Goal: Task Accomplishment & Management: Use online tool/utility

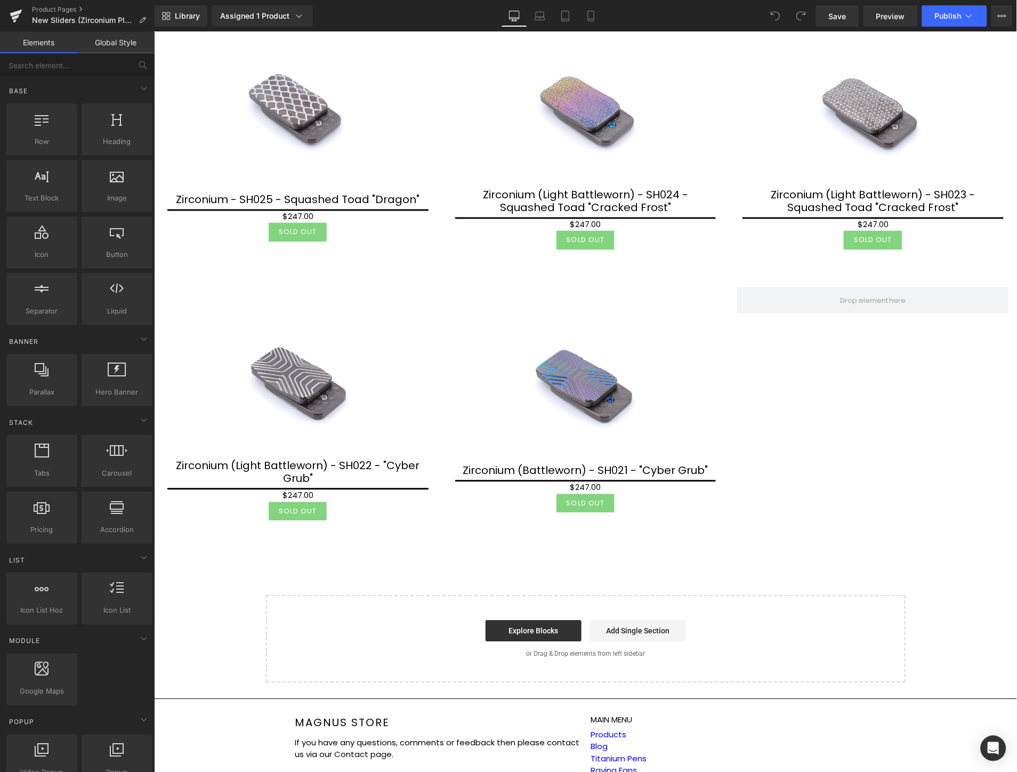
scroll to position [506, 0]
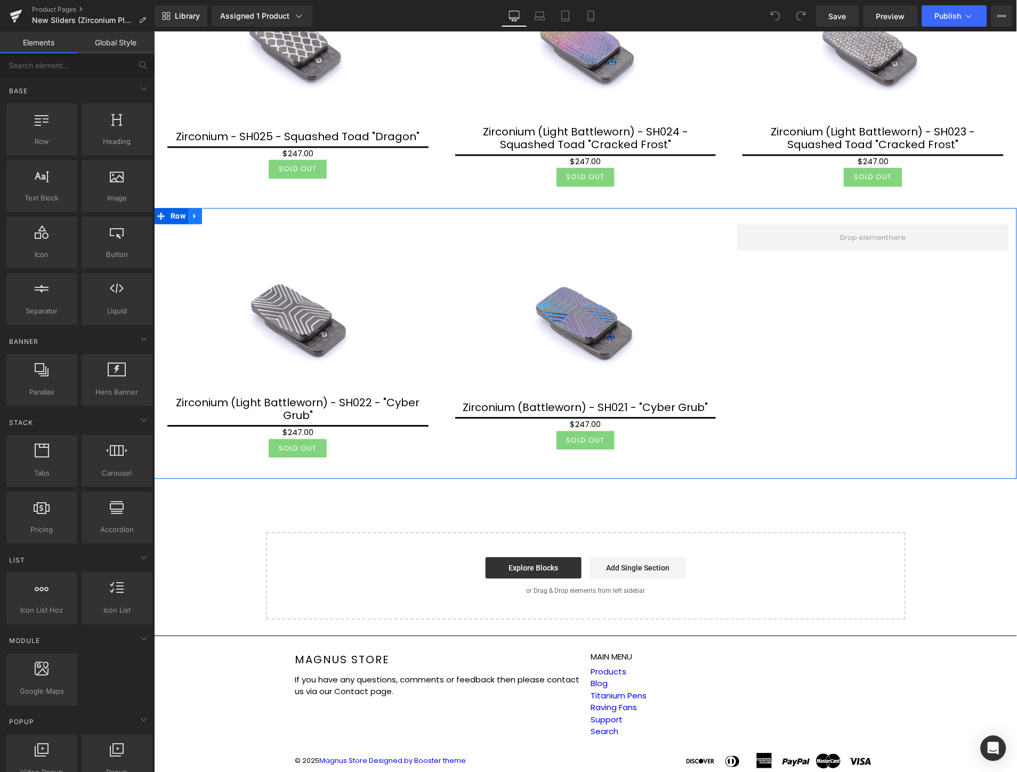
click at [199, 213] on link at bounding box center [195, 216] width 14 height 16
click at [219, 212] on icon at bounding box center [222, 216] width 7 height 8
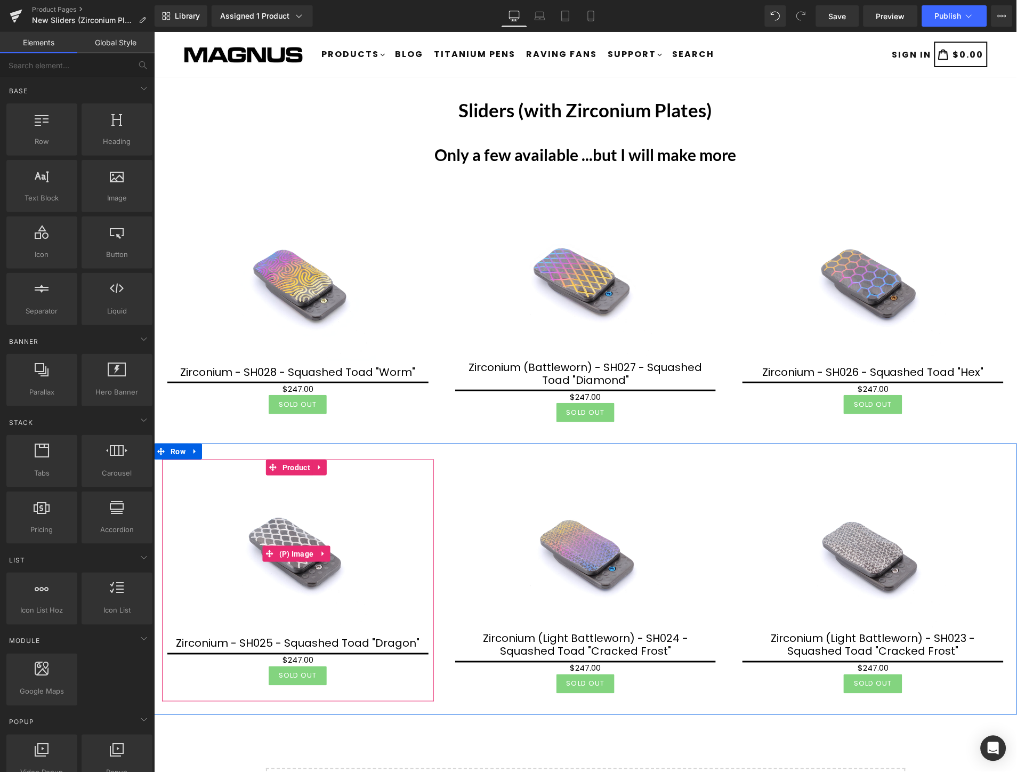
scroll to position [118, 0]
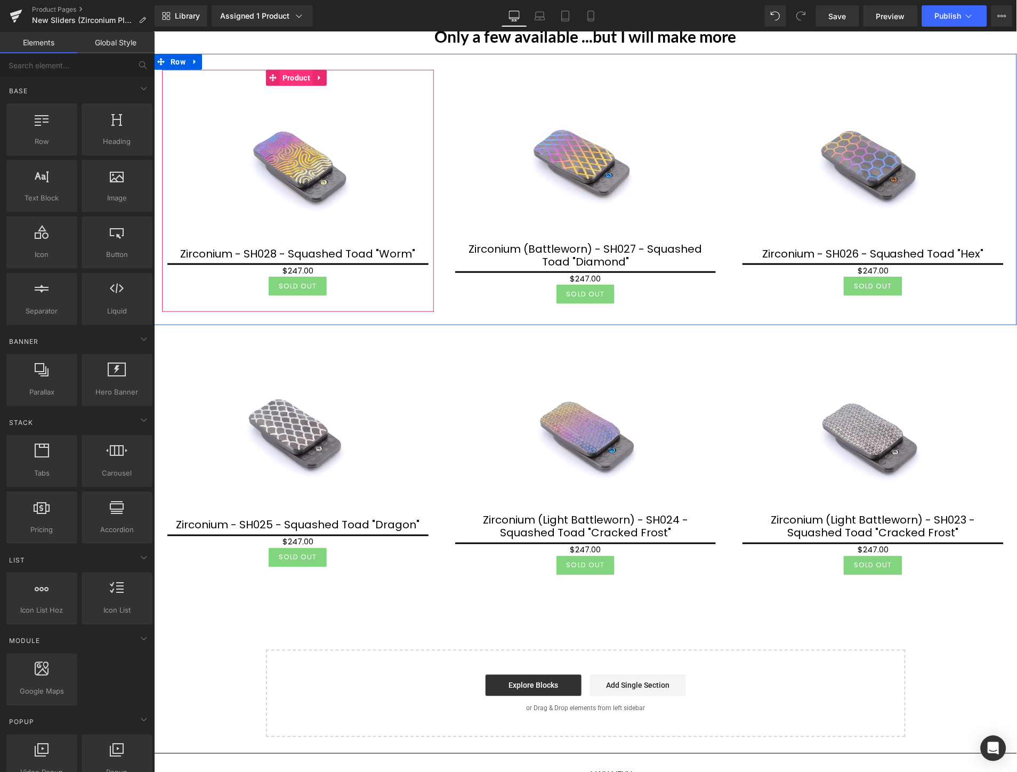
click at [297, 74] on span "Product" at bounding box center [295, 77] width 33 height 16
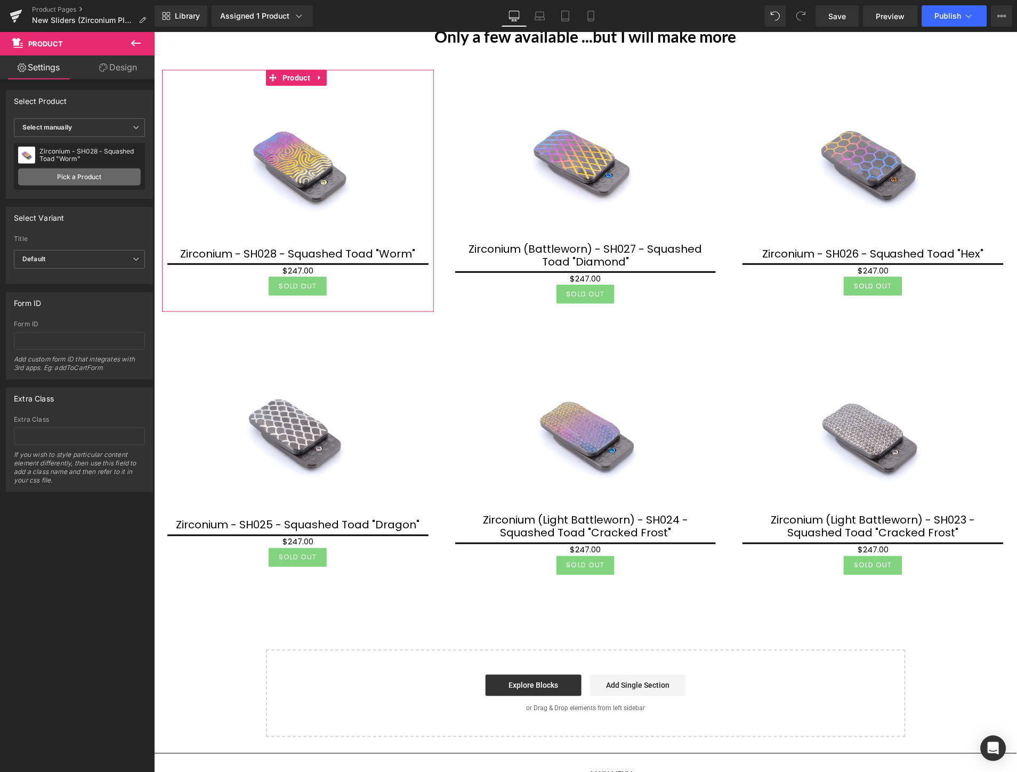
click at [100, 176] on link "Pick a Product" at bounding box center [79, 176] width 123 height 17
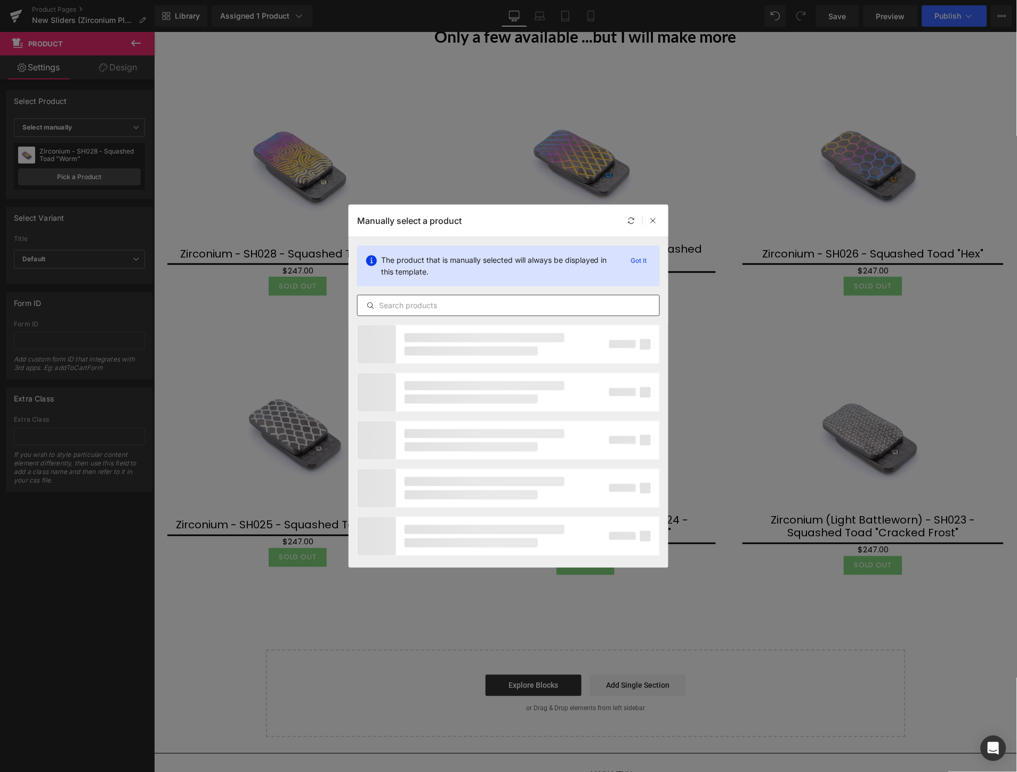
click at [398, 299] on input "text" at bounding box center [509, 305] width 302 height 13
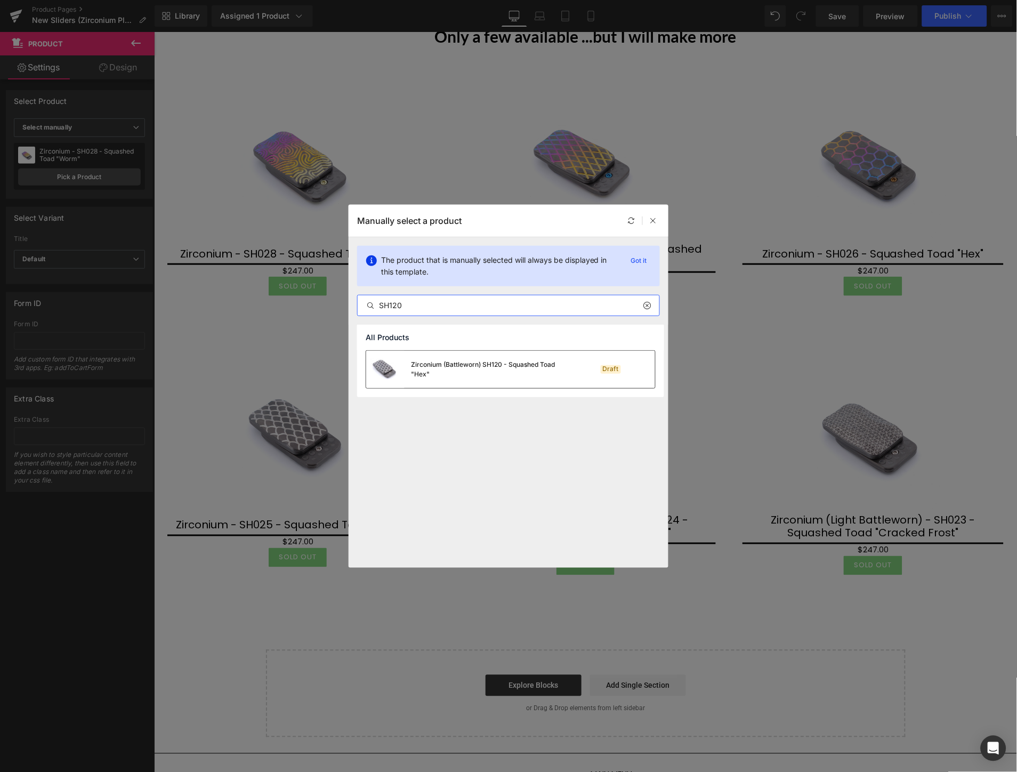
type input "SH120"
click at [393, 376] on img at bounding box center [385, 369] width 38 height 37
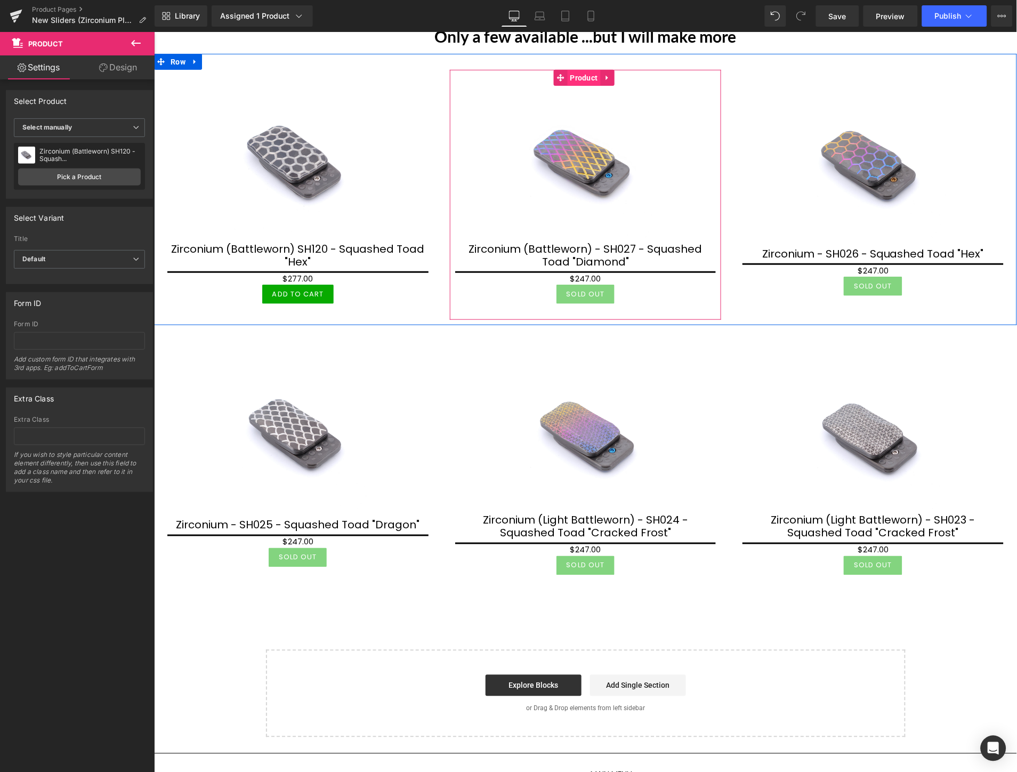
click at [579, 79] on span "Product" at bounding box center [583, 77] width 33 height 16
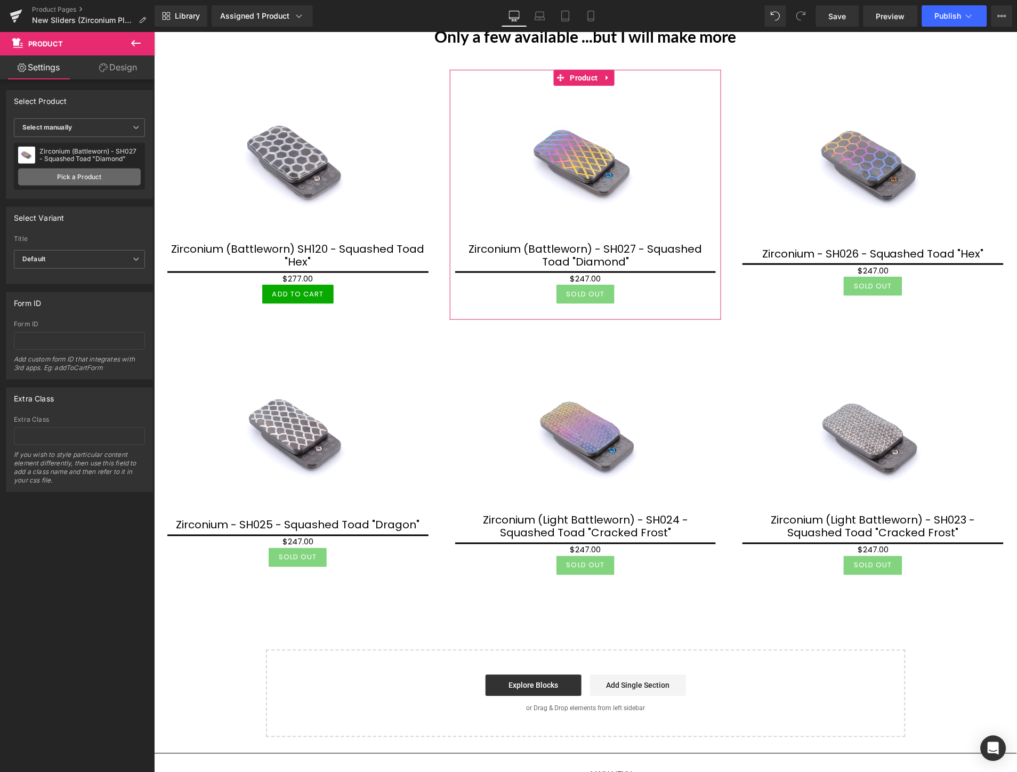
click at [62, 179] on link "Pick a Product" at bounding box center [79, 176] width 123 height 17
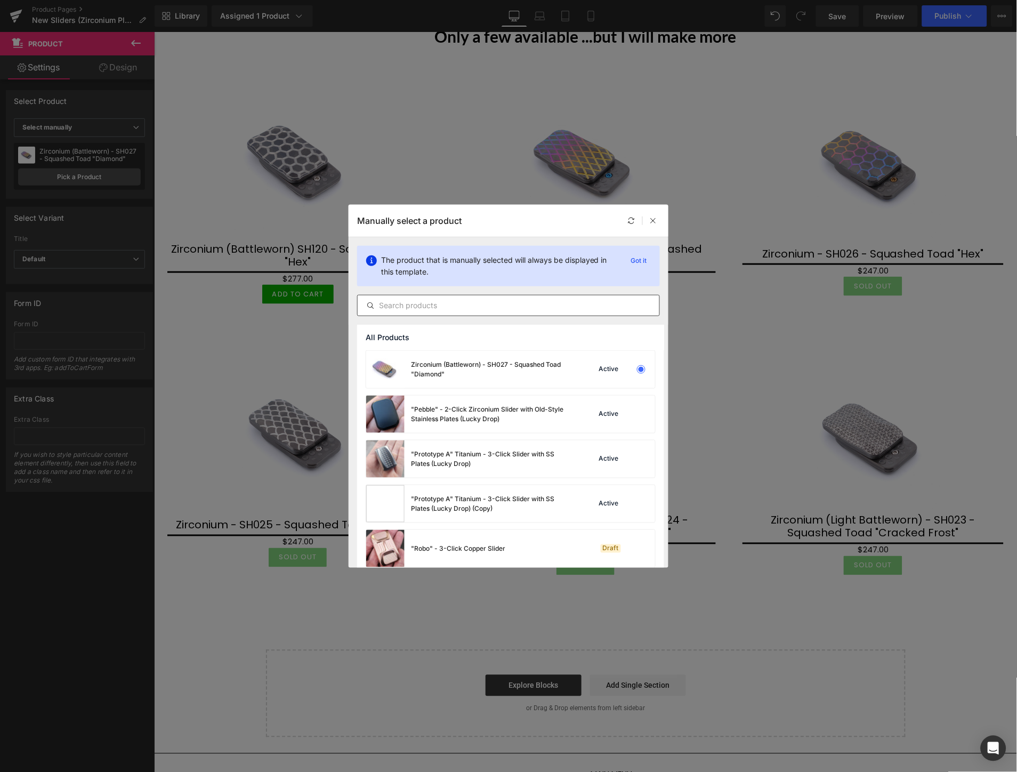
click at [445, 297] on div at bounding box center [508, 305] width 303 height 21
click at [446, 301] on input "text" at bounding box center [509, 305] width 302 height 13
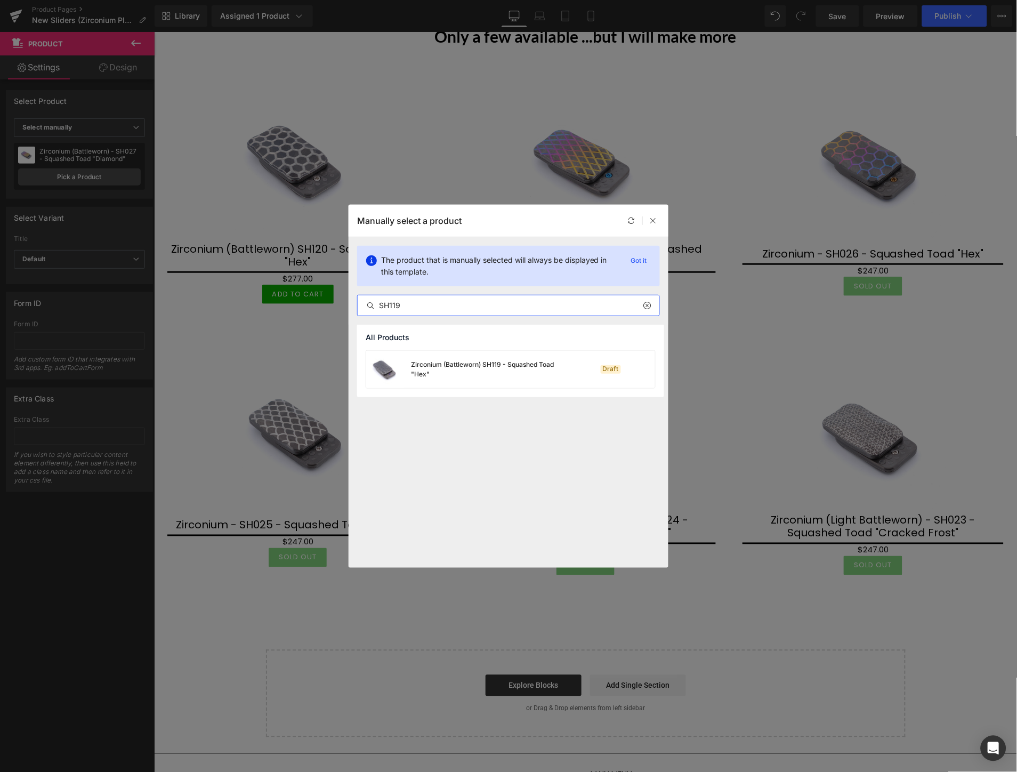
type input "SH119"
click at [430, 365] on div "Zirconium (Battleworn) SH119 - Squashed Toad "Hex"" at bounding box center [491, 369] width 160 height 19
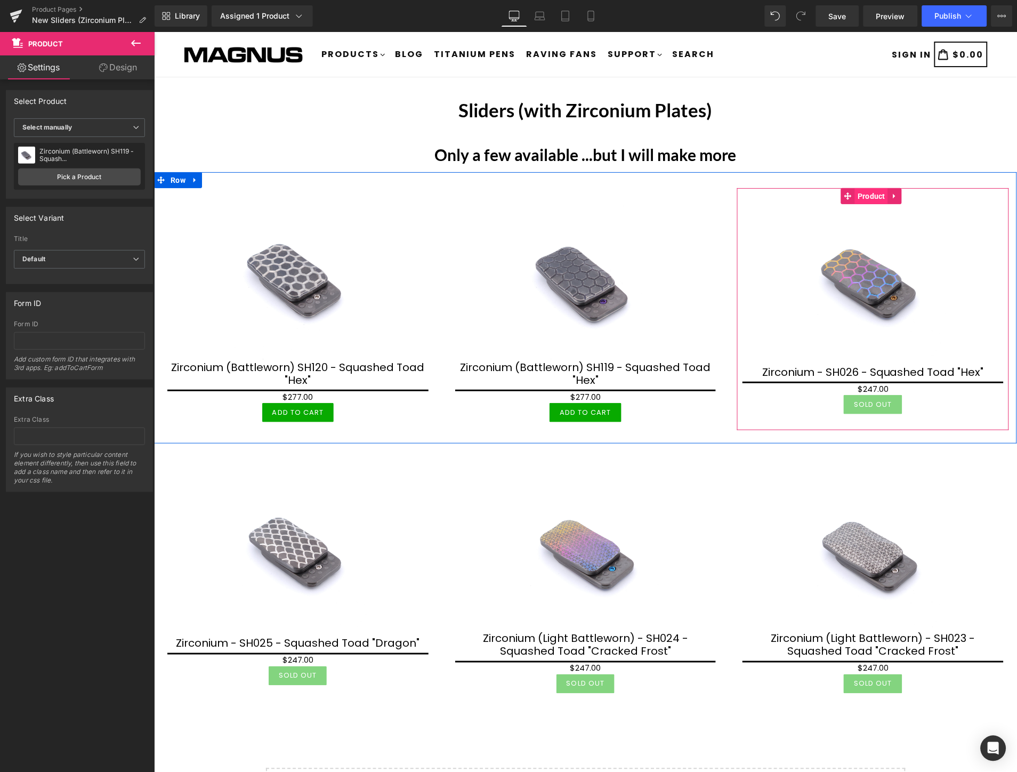
click at [862, 200] on span "Product" at bounding box center [870, 196] width 33 height 16
click at [95, 176] on link "Pick a Product" at bounding box center [79, 176] width 123 height 17
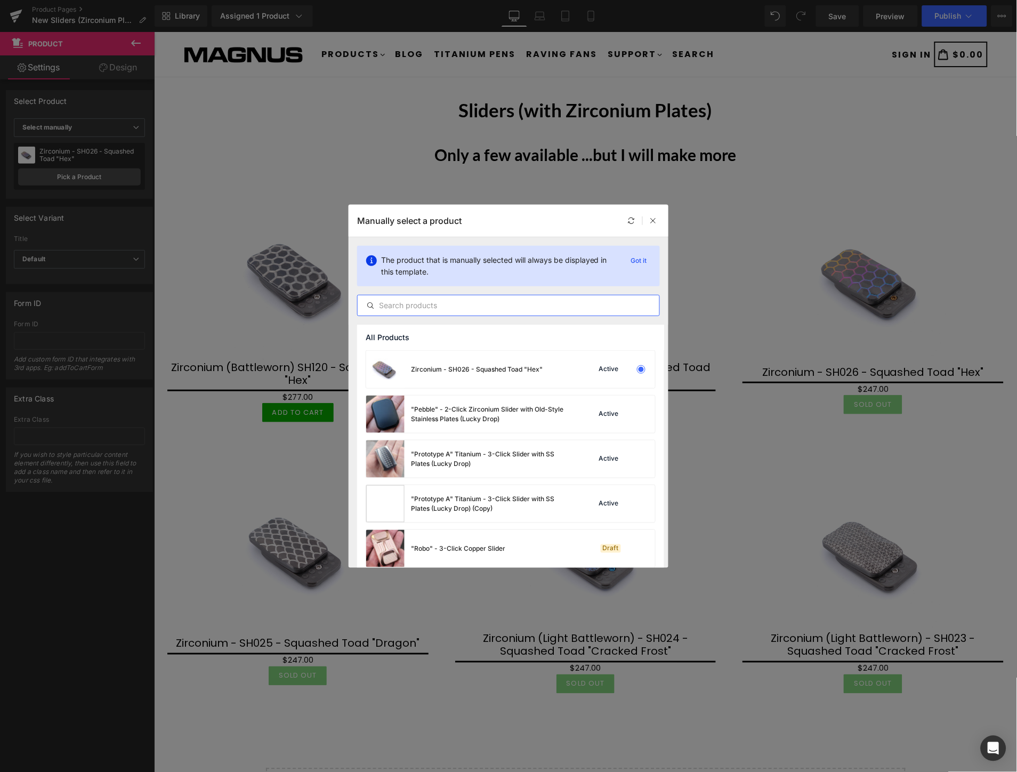
click at [458, 305] on input "text" at bounding box center [509, 305] width 302 height 13
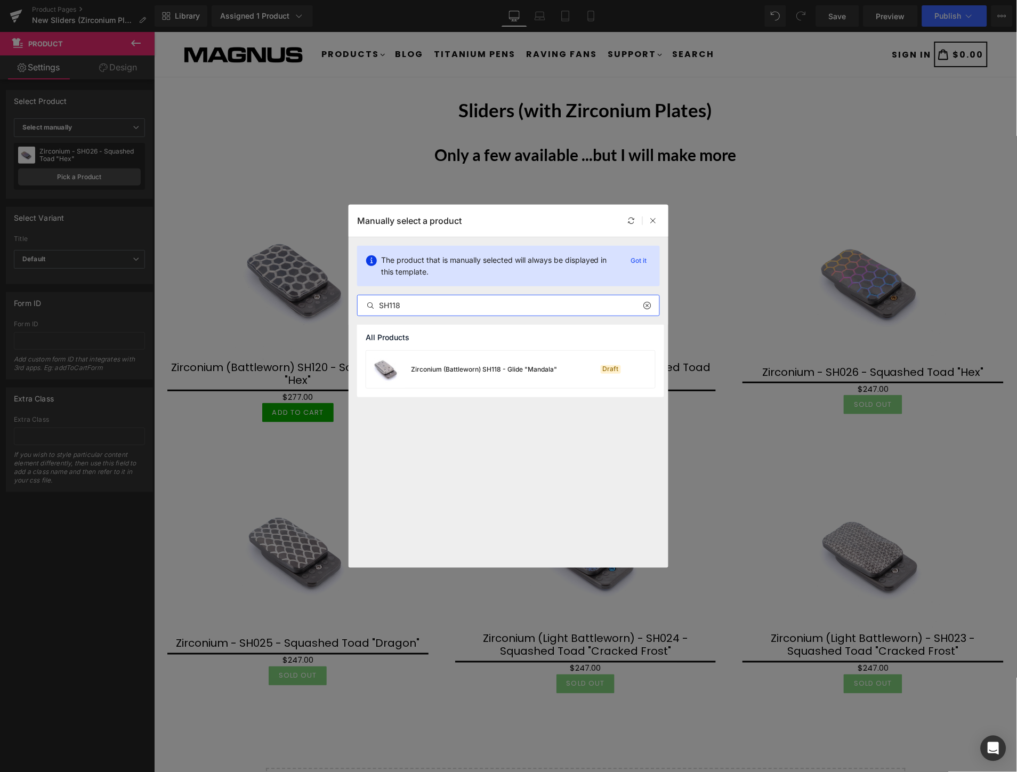
type input "SH118"
click at [479, 365] on div "Zirconium (Battleworn) SH118 - Glide "Mandala"" at bounding box center [484, 370] width 146 height 10
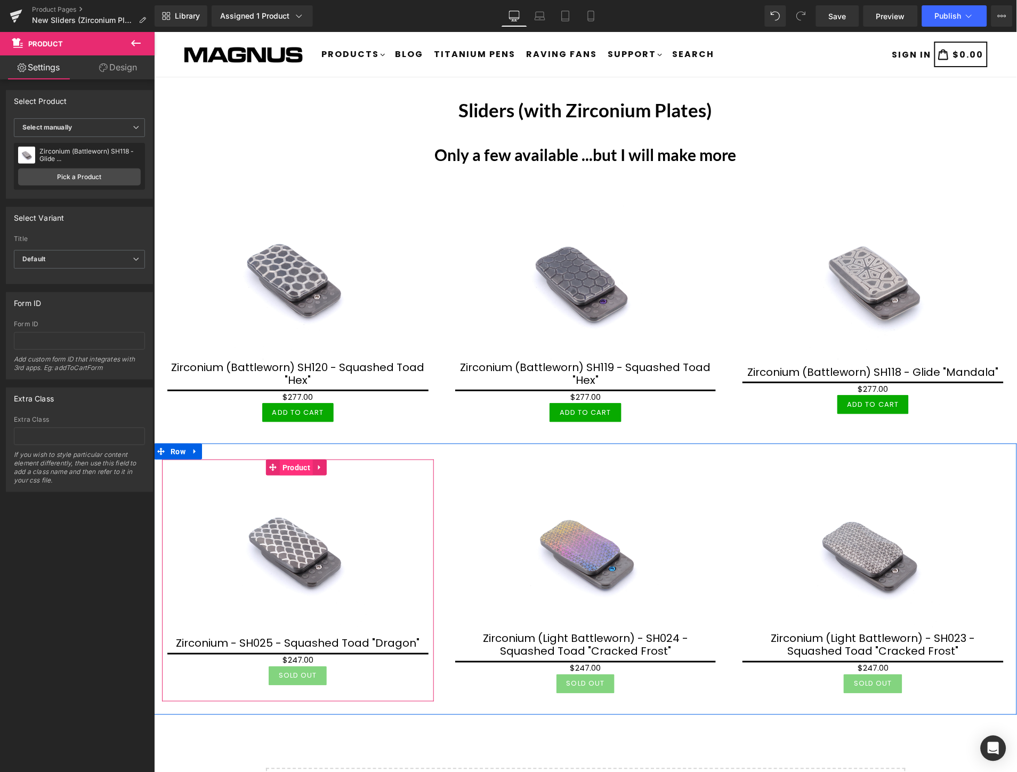
click at [291, 459] on span "Product" at bounding box center [295, 467] width 33 height 16
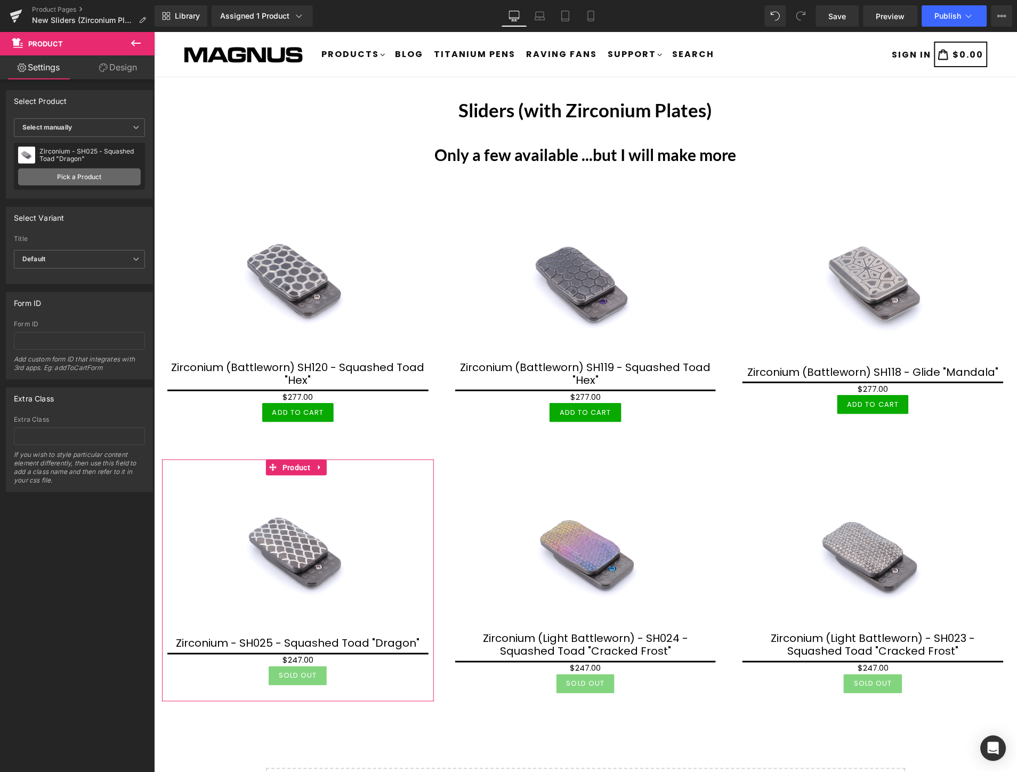
click at [77, 179] on link "Pick a Product" at bounding box center [79, 176] width 123 height 17
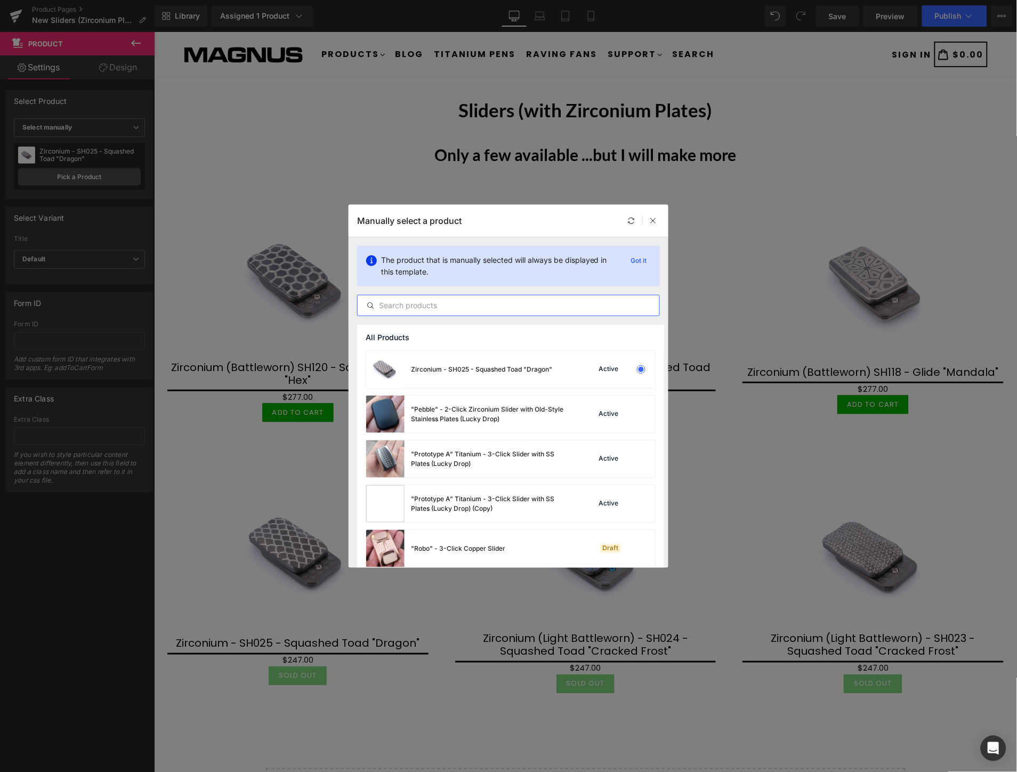
click at [587, 303] on input "text" at bounding box center [509, 305] width 302 height 13
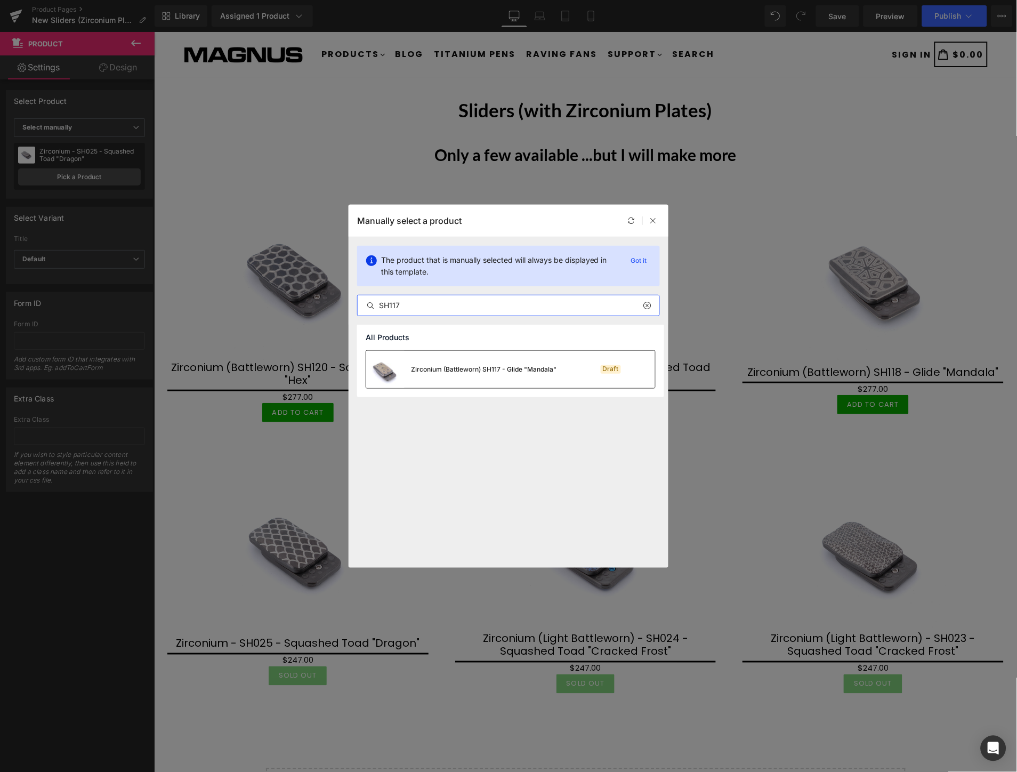
type input "SH117"
click at [488, 364] on div "Zirconium (Battleworn) SH117 - Glide "Mandala"" at bounding box center [461, 369] width 190 height 37
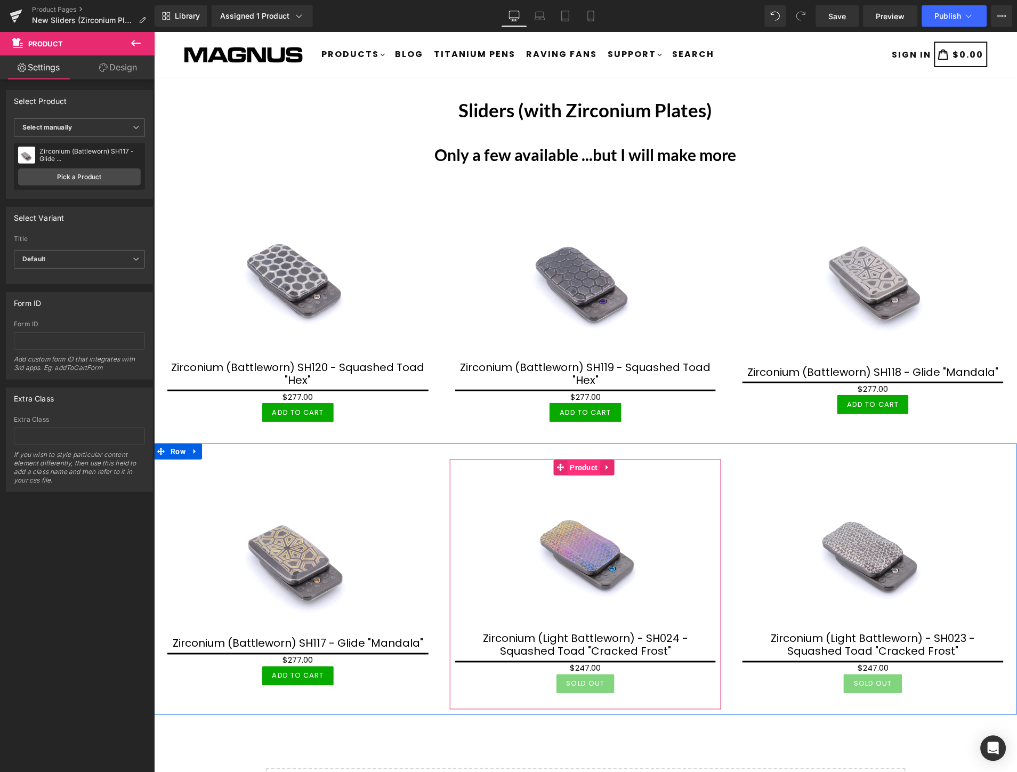
click at [580, 465] on span "Product" at bounding box center [583, 467] width 33 height 16
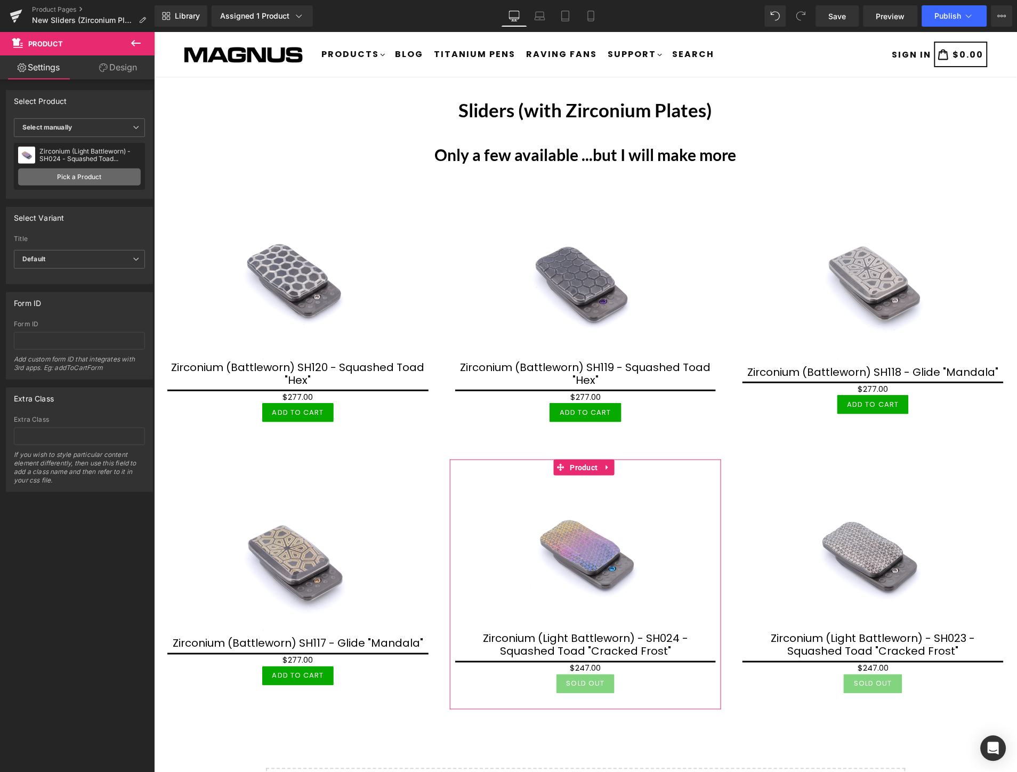
click at [85, 176] on link "Pick a Product" at bounding box center [79, 176] width 123 height 17
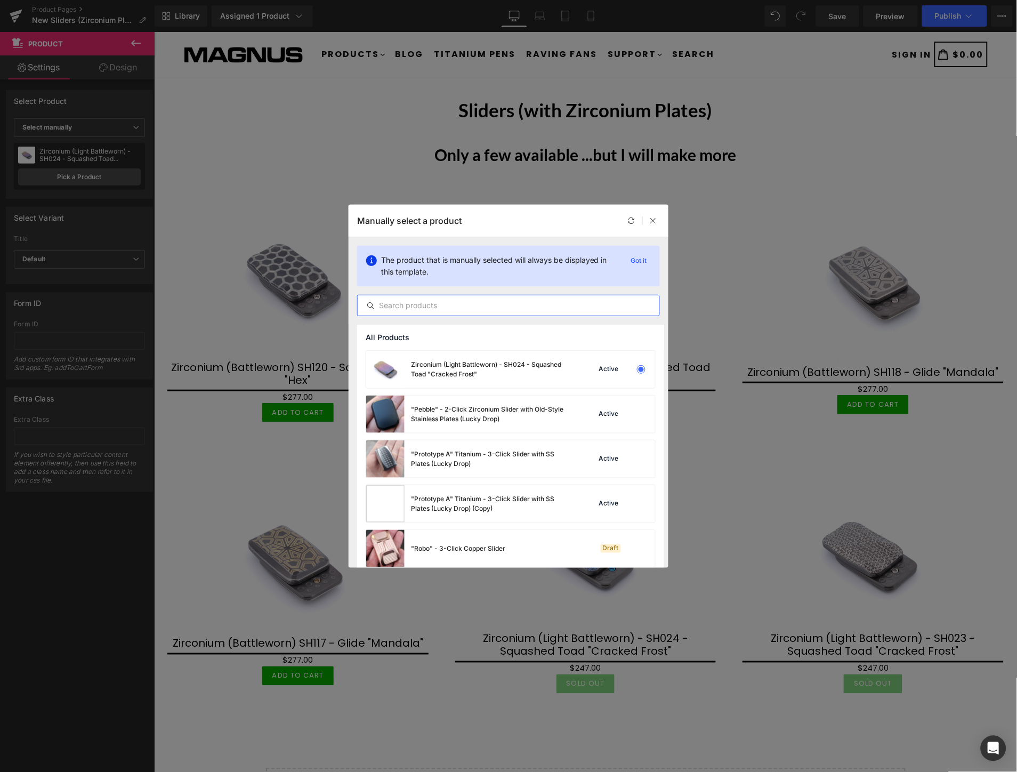
click at [467, 310] on input "text" at bounding box center [509, 305] width 302 height 13
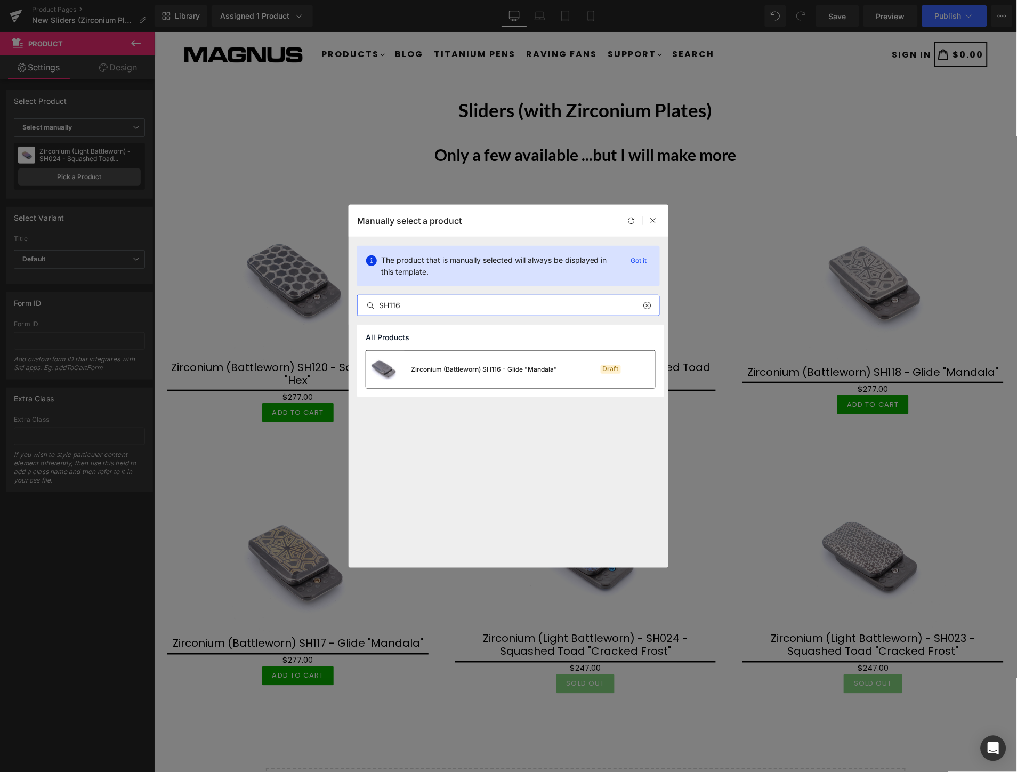
type input "SH116"
click at [471, 370] on div "Zirconium (Battleworn) SH116 - Glide "Mandala"" at bounding box center [484, 370] width 146 height 10
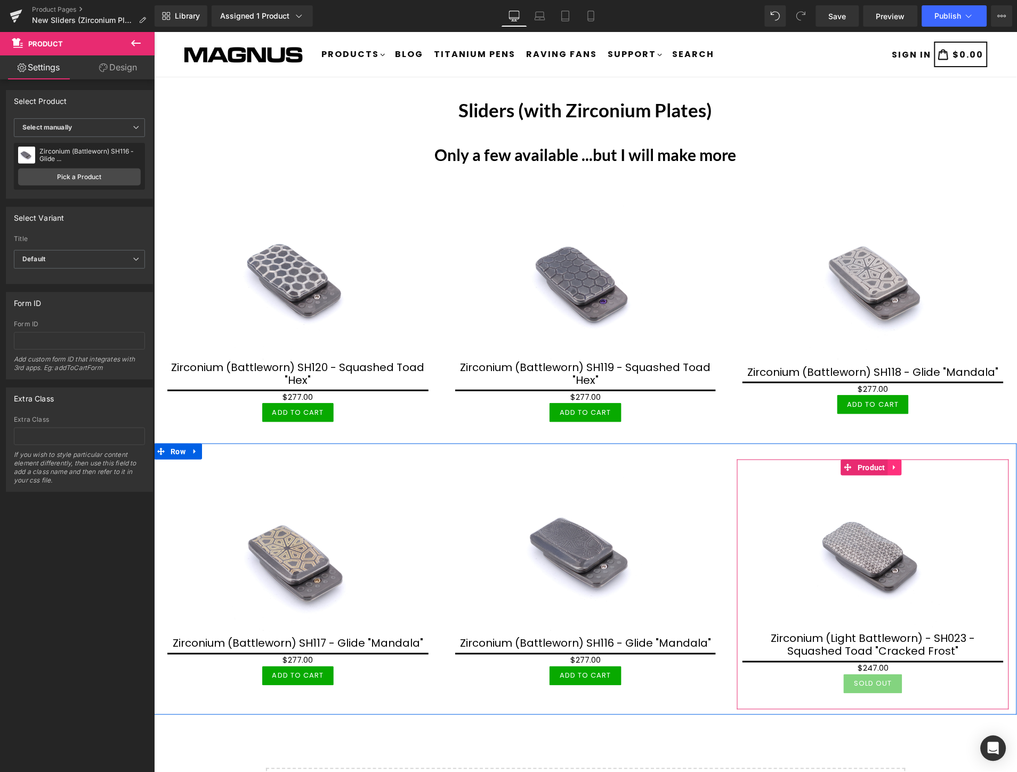
click at [893, 464] on icon at bounding box center [894, 466] width 2 height 5
click at [898, 463] on icon at bounding box center [901, 467] width 7 height 8
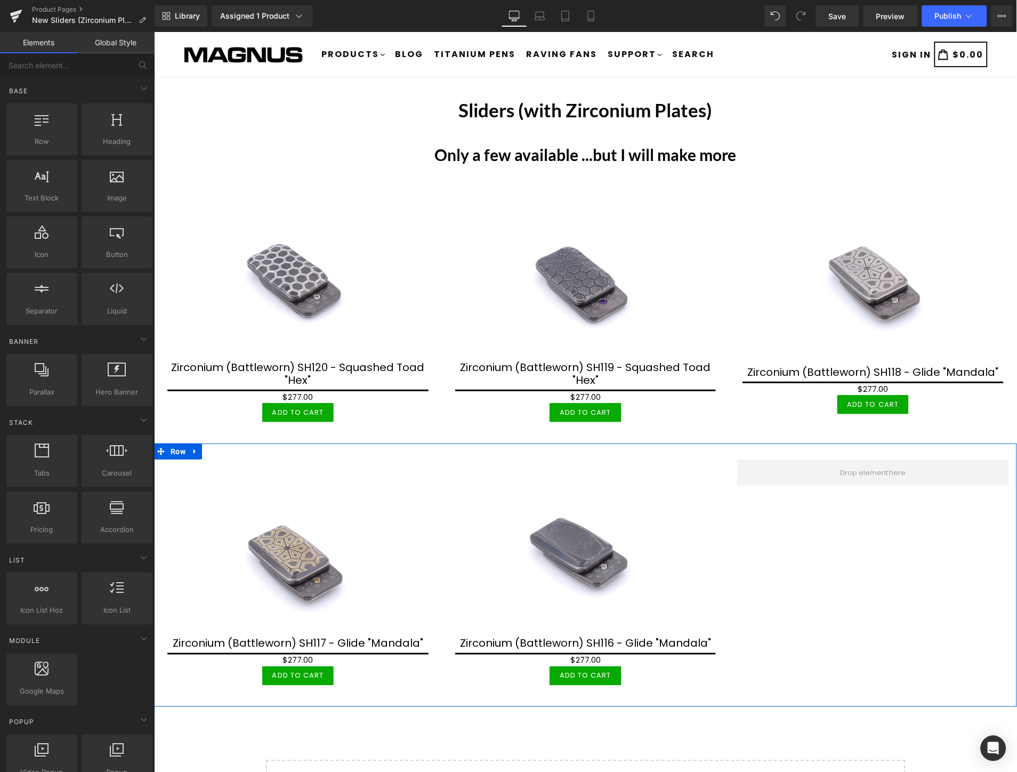
click at [933, 650] on div "Sale Off (P) Image Zirconium (Battleworn) SH117 - Glide "Mandala" (P) Title $0 …" at bounding box center [585, 574] width 863 height 263
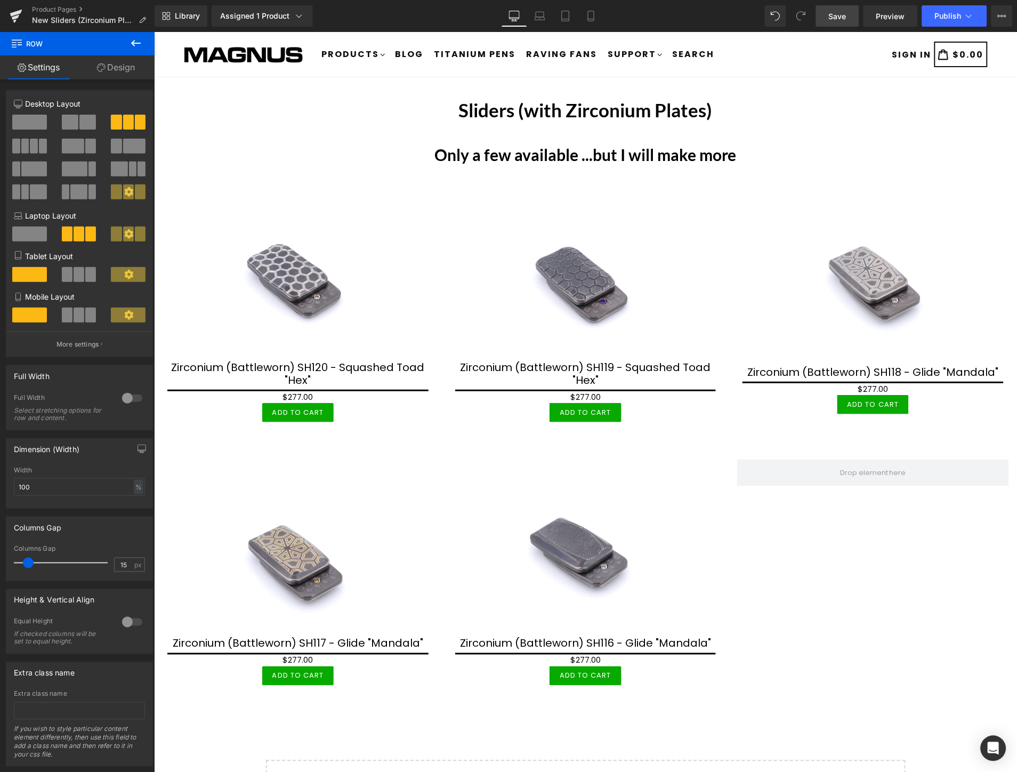
click at [845, 13] on span "Save" at bounding box center [838, 16] width 18 height 11
click at [951, 13] on span "Publish" at bounding box center [948, 16] width 27 height 9
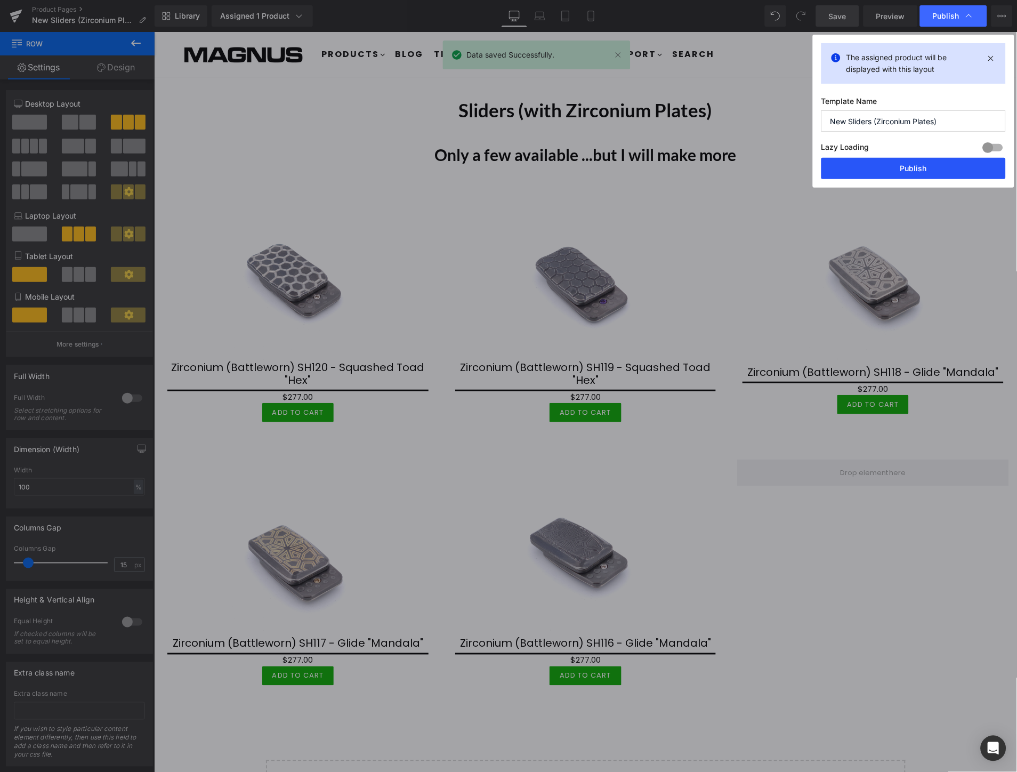
click at [898, 162] on button "Publish" at bounding box center [913, 168] width 184 height 21
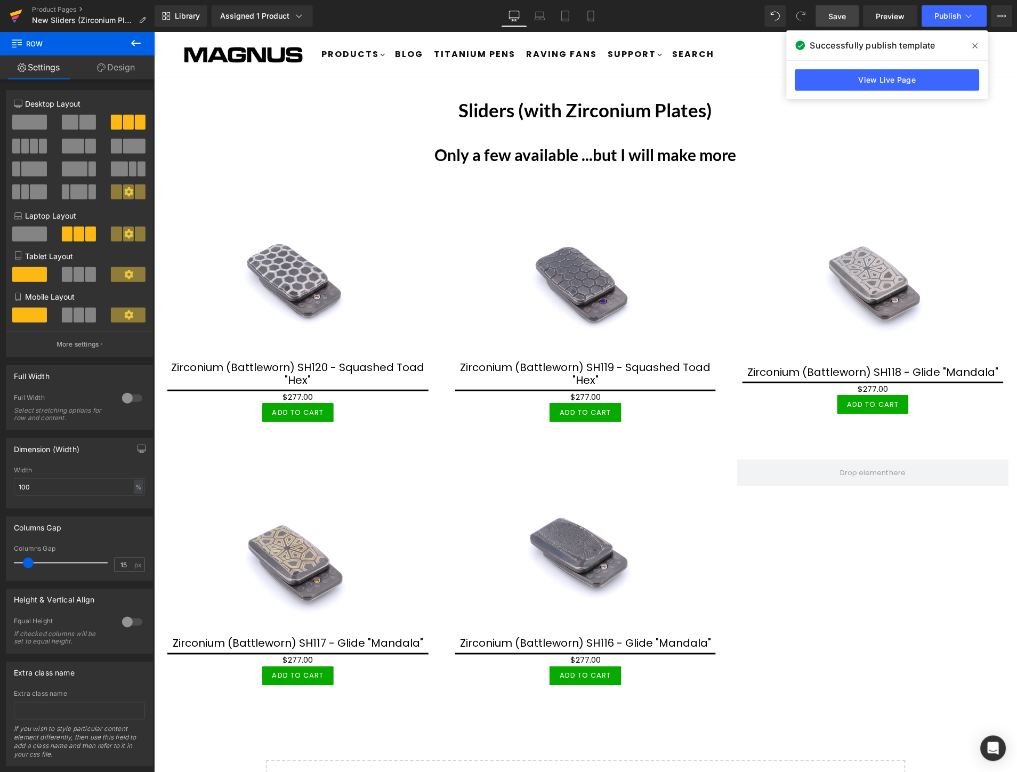
click at [19, 15] on icon at bounding box center [15, 17] width 7 height 5
